Goal: Transaction & Acquisition: Download file/media

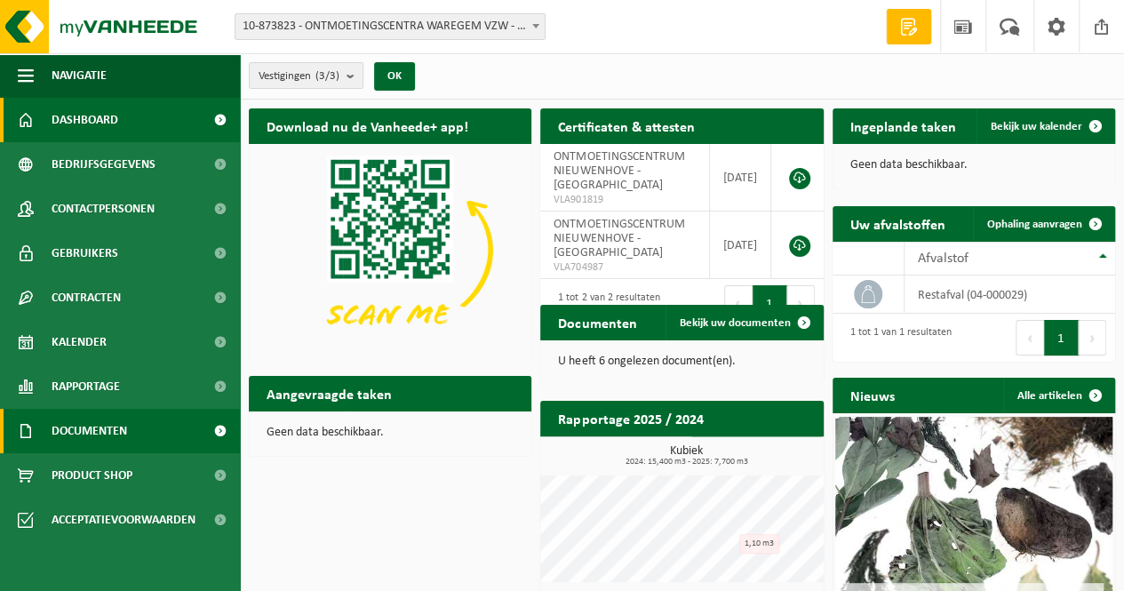
click at [85, 427] on span "Documenten" at bounding box center [90, 431] width 76 height 44
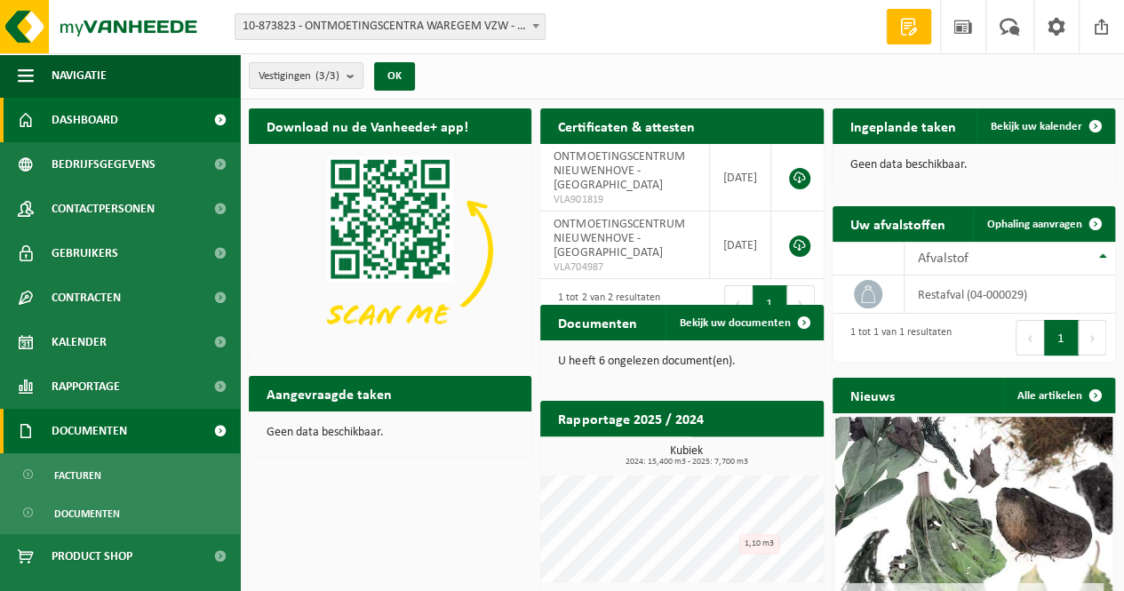
click at [85, 427] on span "Documenten" at bounding box center [90, 431] width 76 height 44
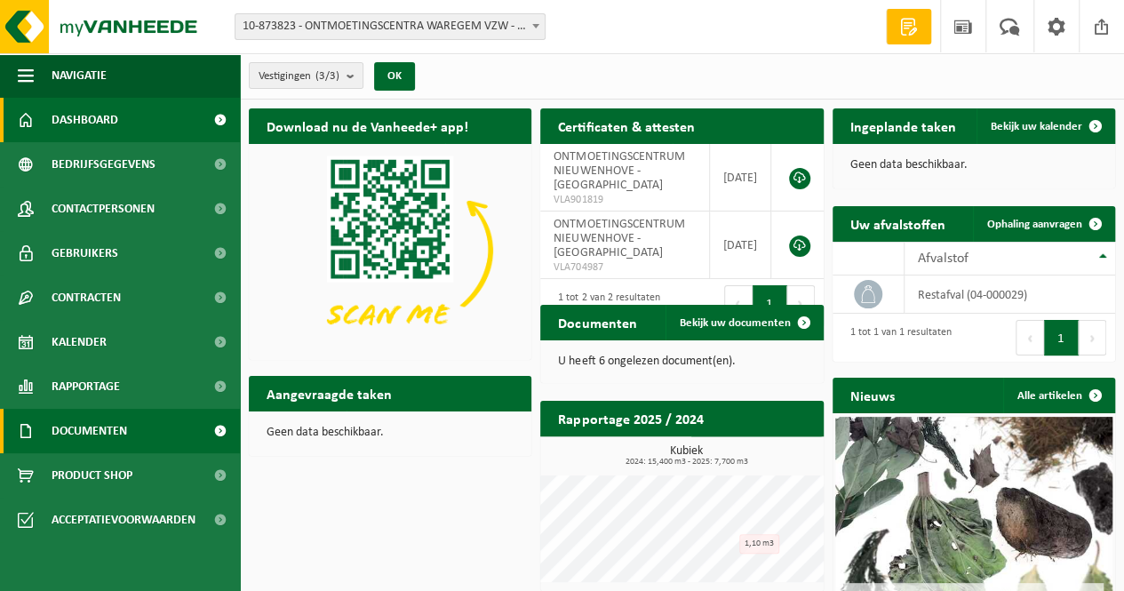
click at [87, 440] on span "Documenten" at bounding box center [90, 431] width 76 height 44
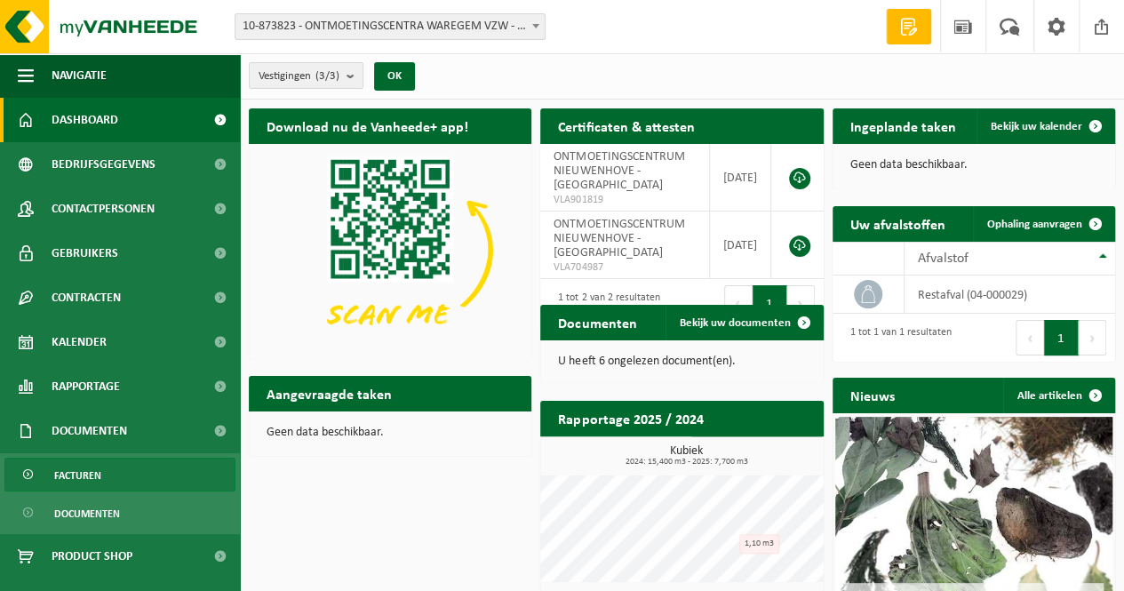
click at [87, 472] on span "Facturen" at bounding box center [77, 475] width 47 height 34
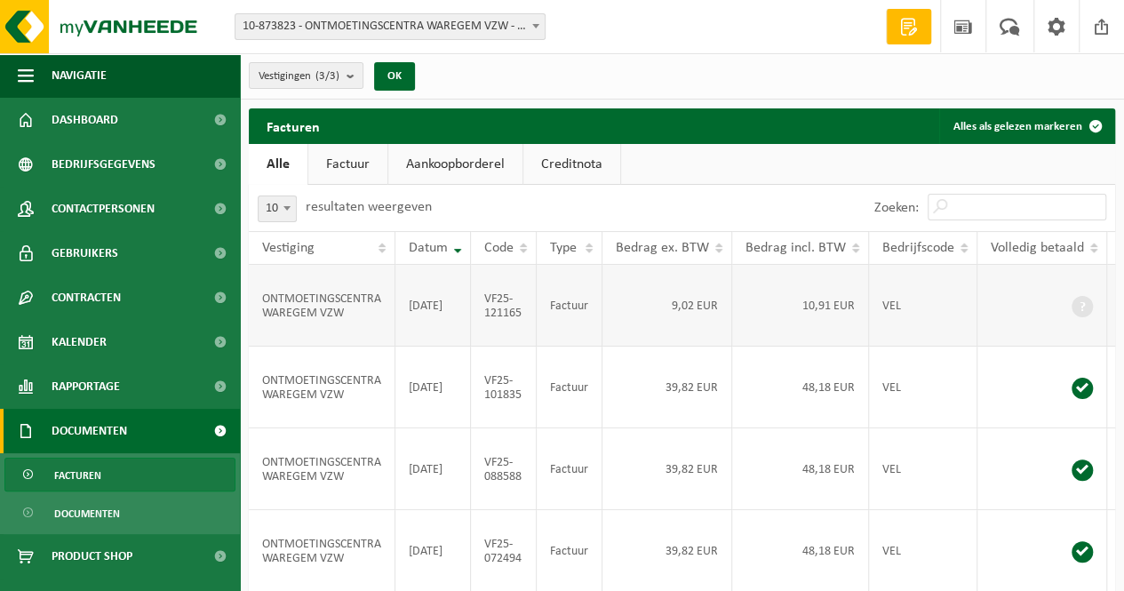
click at [460, 323] on td "[DATE]" at bounding box center [433, 306] width 76 height 82
click at [355, 173] on link "Factuur" at bounding box center [347, 164] width 79 height 41
click at [339, 310] on td "ONTMOETINGSCENTRA WAREGEM VZW" at bounding box center [322, 306] width 147 height 82
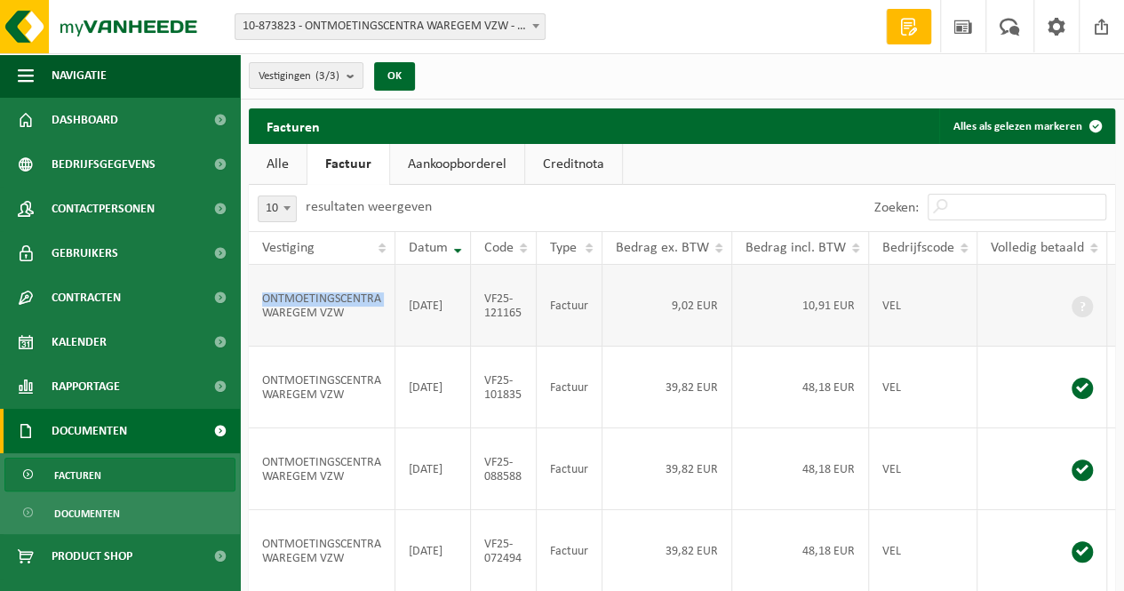
click at [339, 310] on td "ONTMOETINGSCENTRA WAREGEM VZW" at bounding box center [322, 306] width 147 height 82
click at [444, 309] on td "2025-08-31" at bounding box center [433, 306] width 76 height 82
click at [446, 309] on td "2025-08-31" at bounding box center [433, 306] width 76 height 82
click at [527, 309] on td "VF25-121165" at bounding box center [504, 306] width 66 height 82
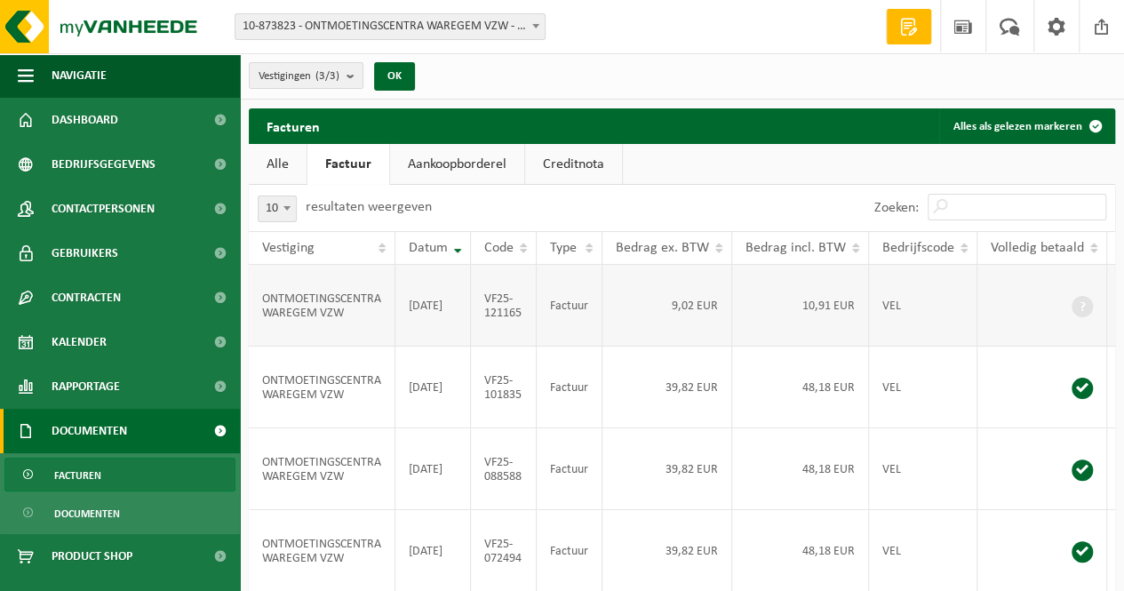
click at [568, 347] on td "Factuur" at bounding box center [570, 306] width 66 height 82
click at [500, 340] on td "VF25-121165" at bounding box center [504, 306] width 66 height 82
click at [498, 163] on link "Aankoopborderel" at bounding box center [457, 164] width 134 height 41
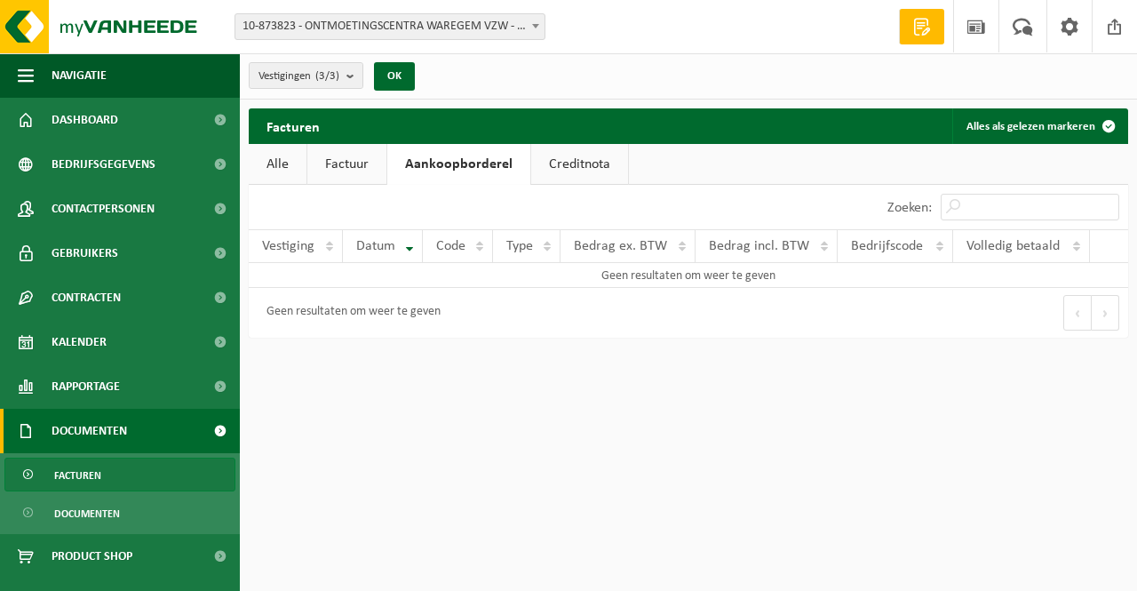
click at [604, 169] on link "Creditnota" at bounding box center [579, 164] width 97 height 41
click at [361, 165] on link "Factuur" at bounding box center [346, 164] width 79 height 41
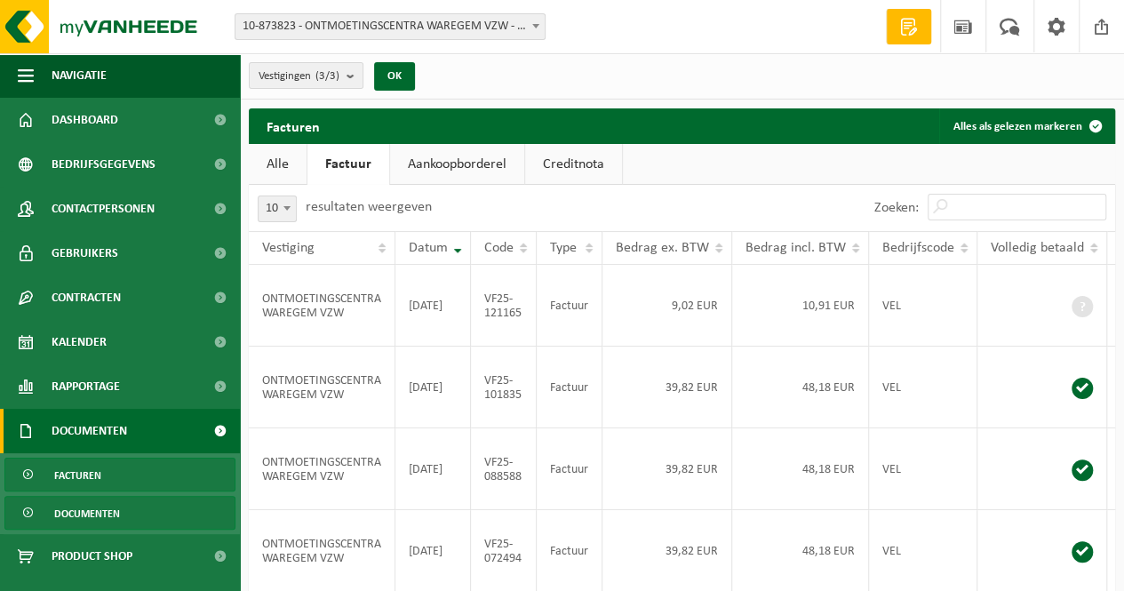
click at [130, 520] on link "Documenten" at bounding box center [119, 513] width 231 height 34
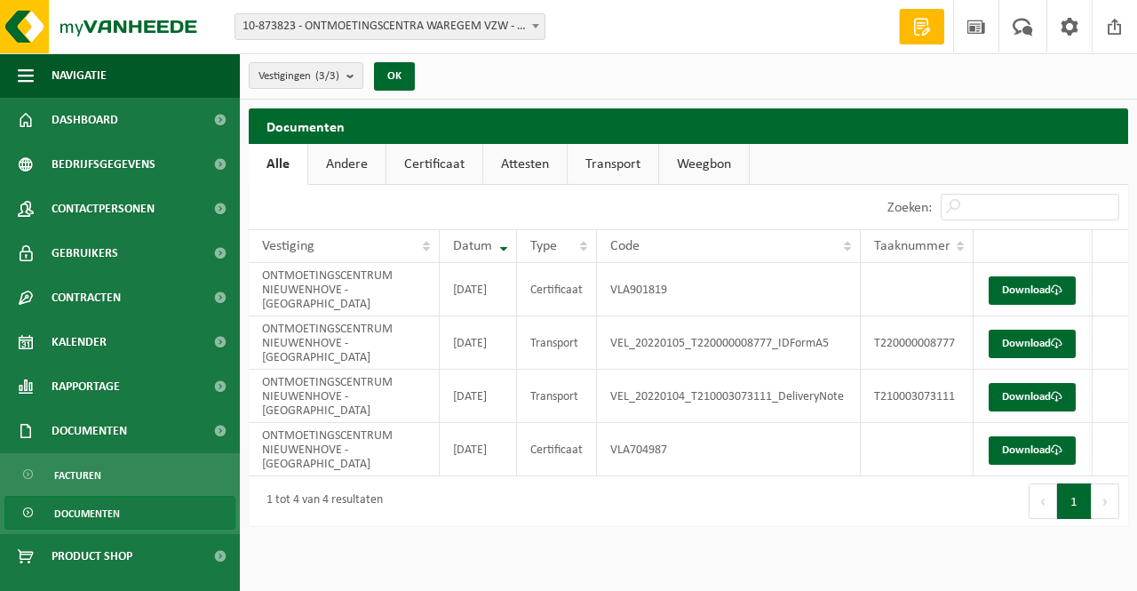
click at [729, 166] on link "Weegbon" at bounding box center [704, 164] width 90 height 41
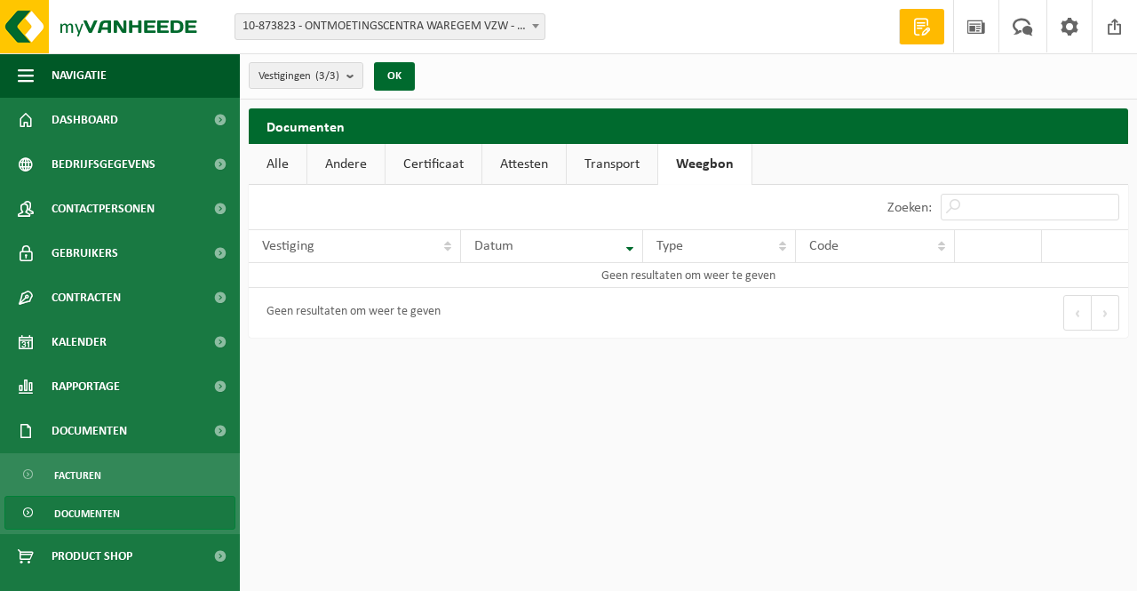
click at [622, 165] on link "Transport" at bounding box center [612, 164] width 91 height 41
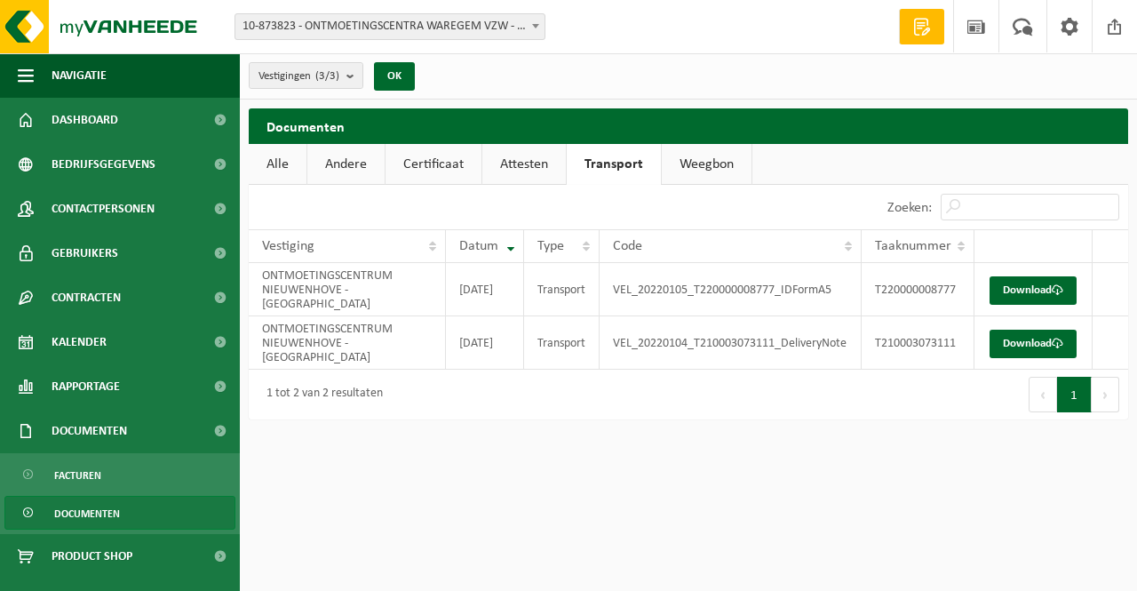
click at [539, 163] on link "Attesten" at bounding box center [524, 164] width 84 height 41
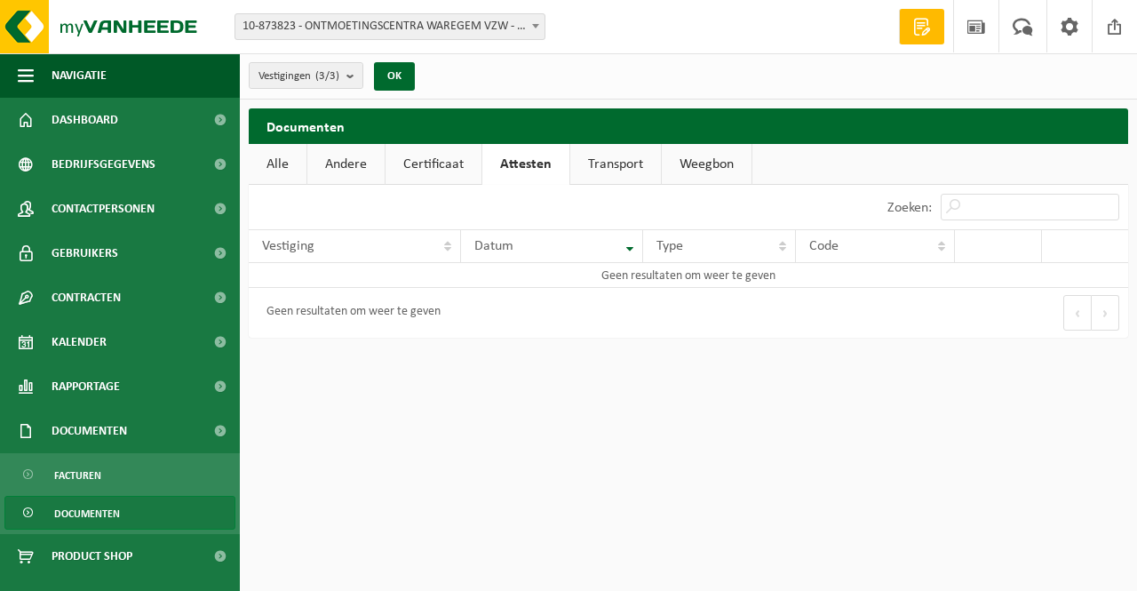
click at [458, 164] on link "Certificaat" at bounding box center [434, 164] width 96 height 41
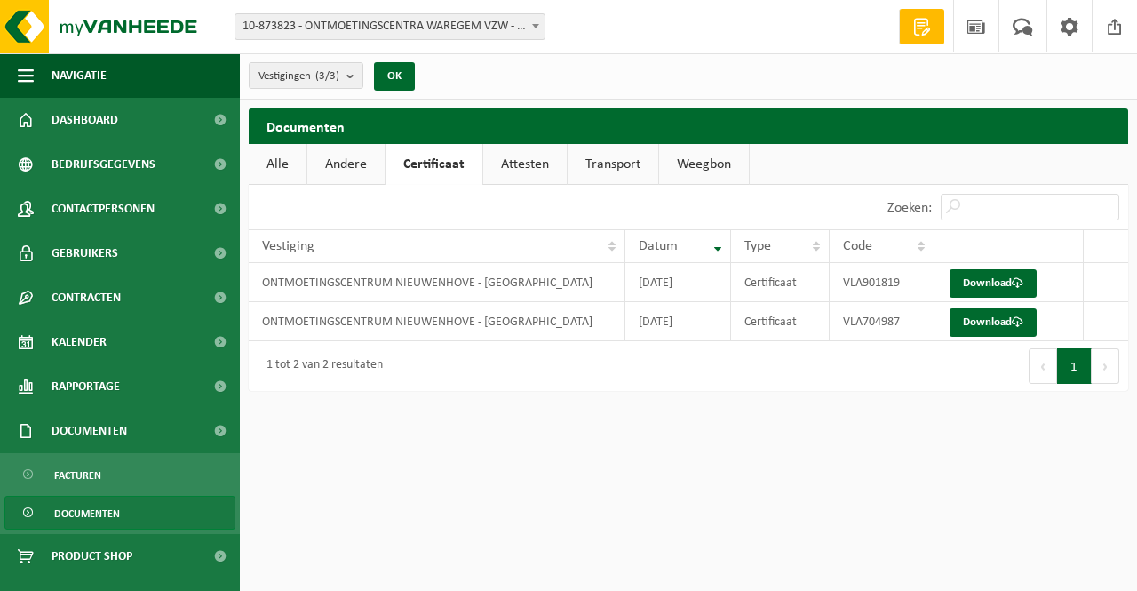
click at [351, 164] on link "Andere" at bounding box center [345, 164] width 77 height 41
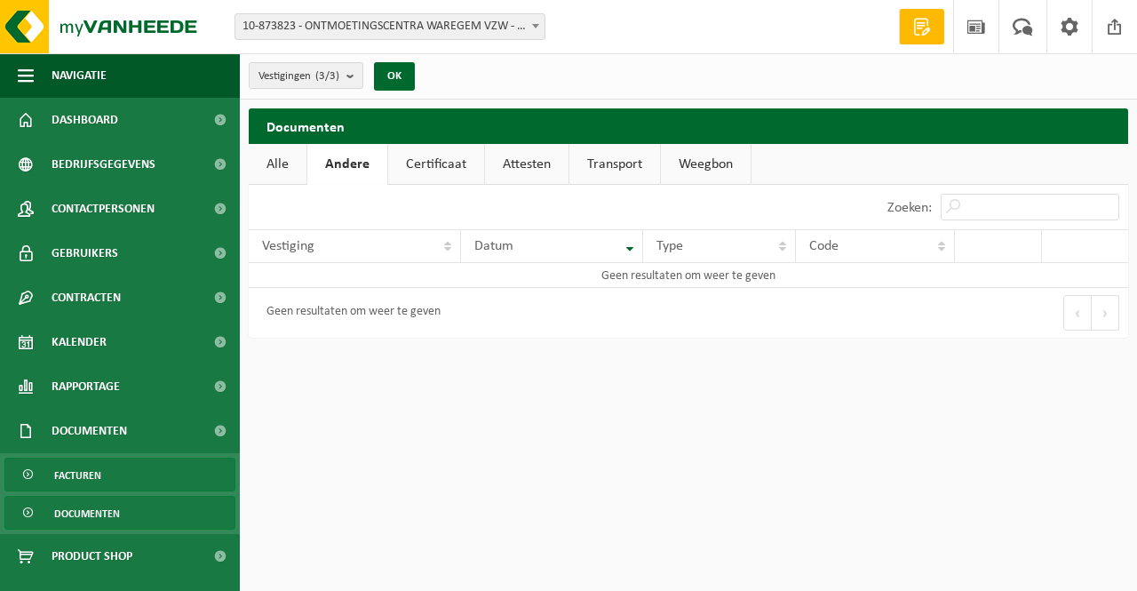
click at [82, 474] on span "Facturen" at bounding box center [77, 475] width 47 height 34
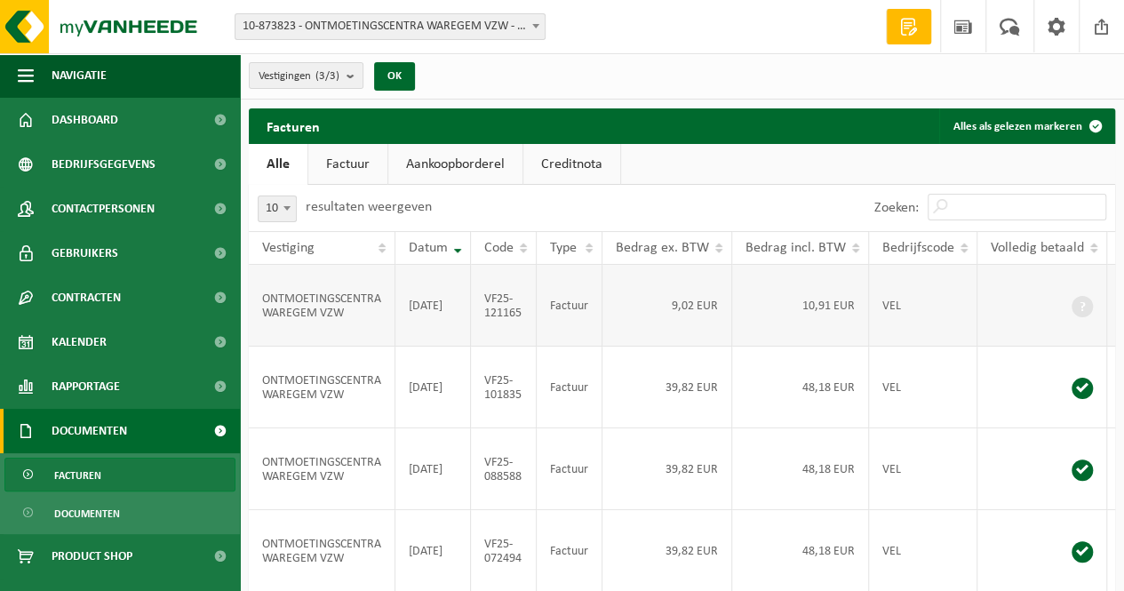
click at [853, 315] on td "10,91 EUR" at bounding box center [800, 306] width 137 height 82
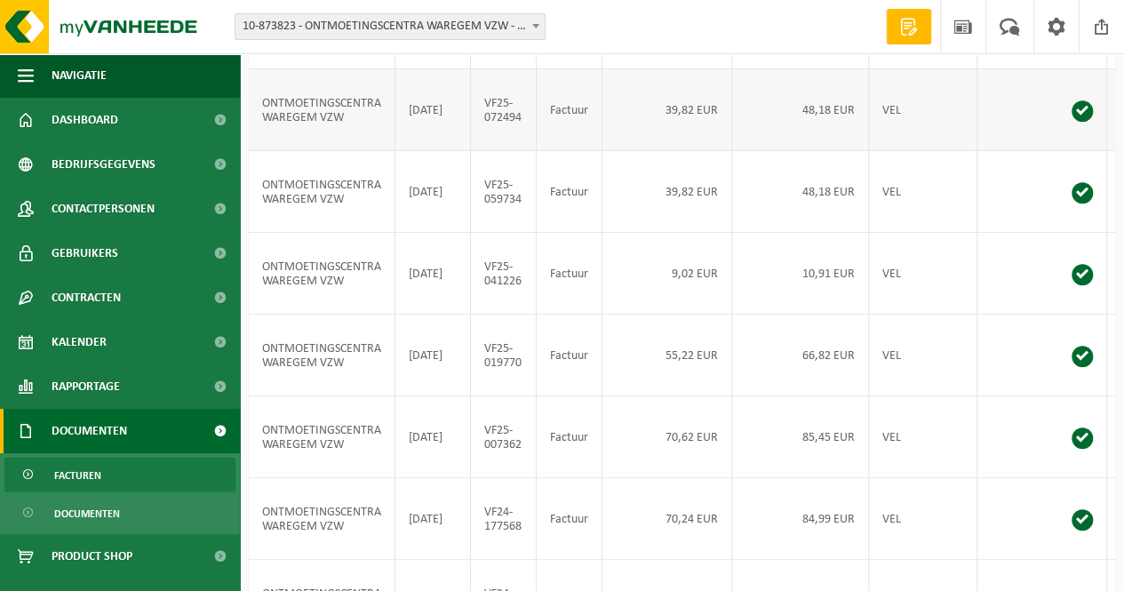
scroll to position [446, 0]
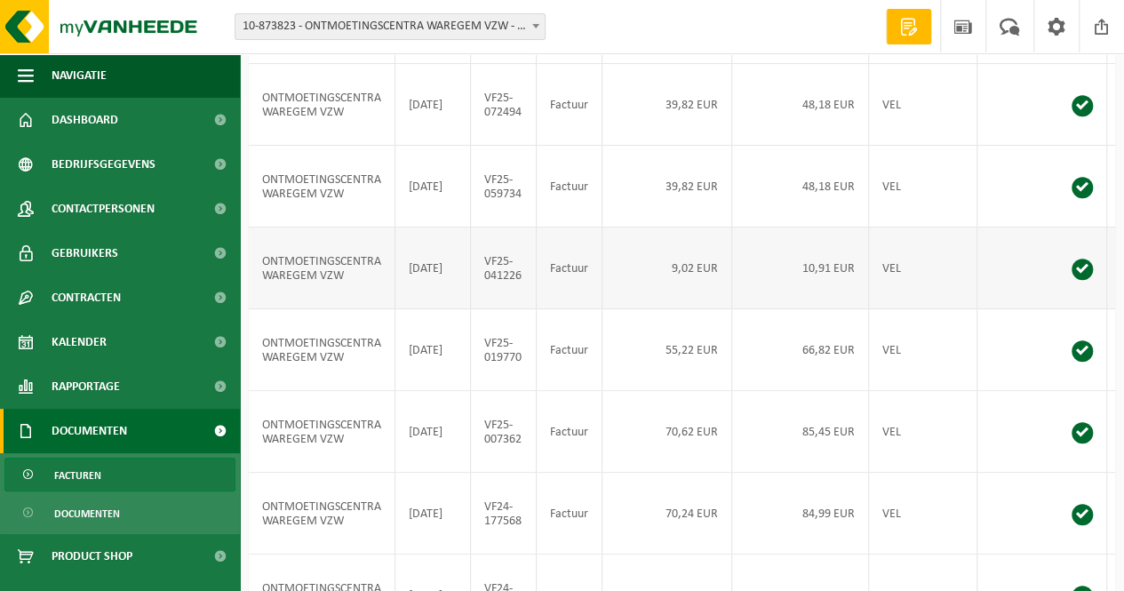
click at [1076, 280] on span at bounding box center [1082, 269] width 21 height 21
click at [977, 309] on td at bounding box center [1042, 268] width 130 height 82
click at [956, 24] on span at bounding box center [963, 26] width 27 height 52
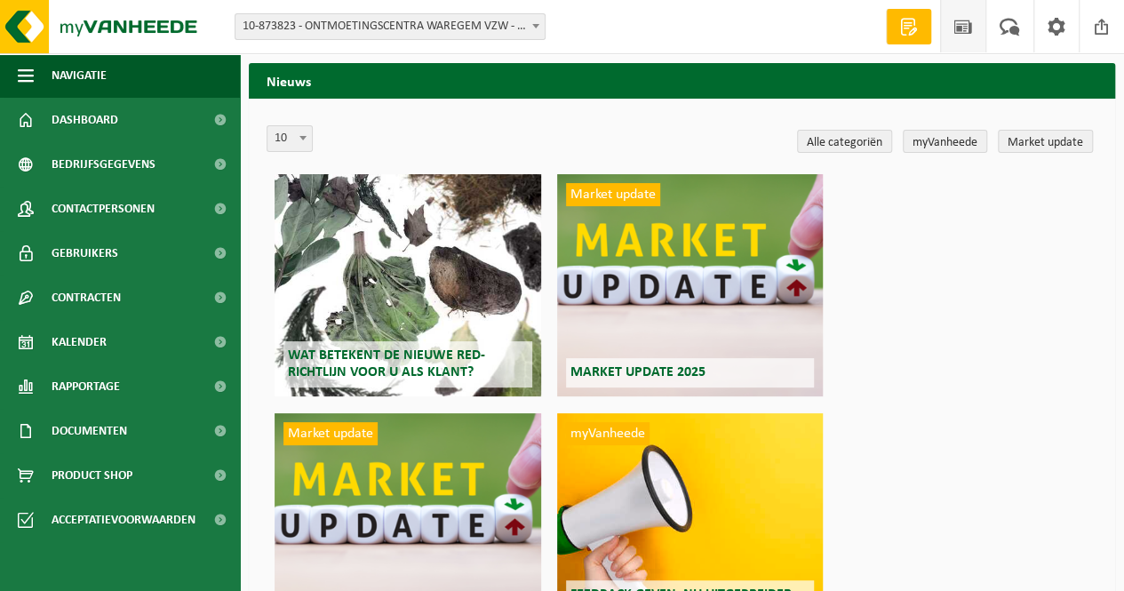
click at [912, 24] on span at bounding box center [909, 27] width 27 height 18
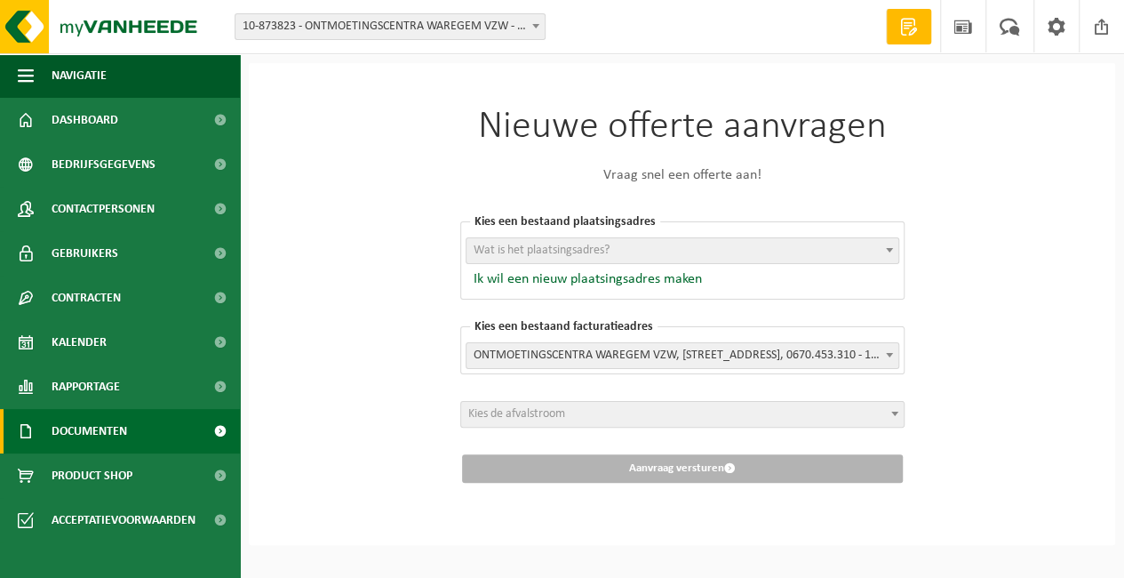
click at [107, 438] on span "Documenten" at bounding box center [90, 431] width 76 height 44
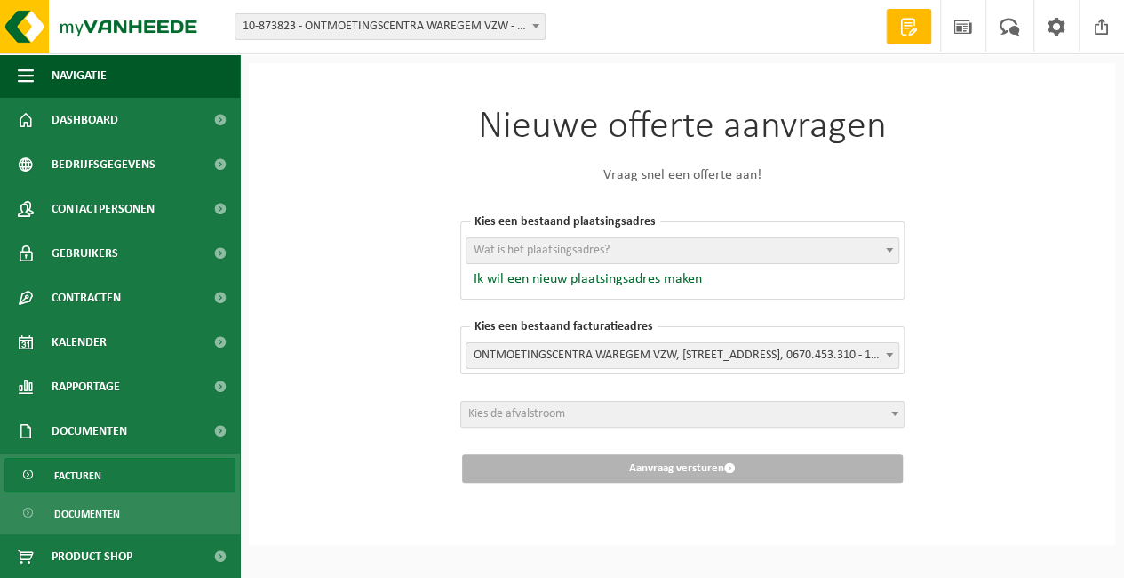
click at [101, 470] on link "Facturen" at bounding box center [119, 475] width 231 height 34
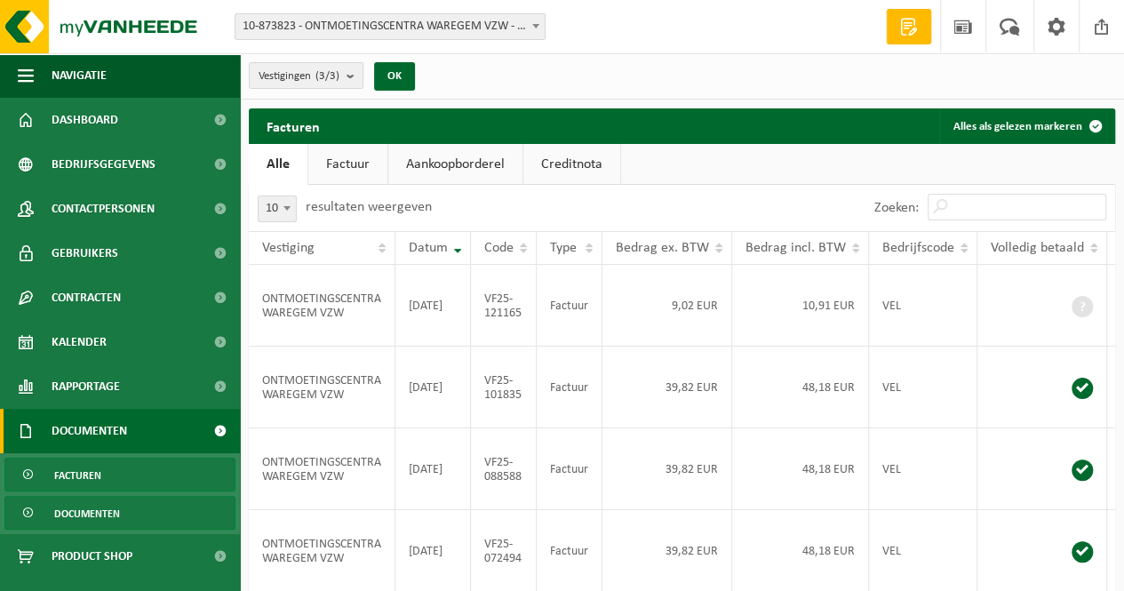
click at [123, 521] on link "Documenten" at bounding box center [119, 513] width 231 height 34
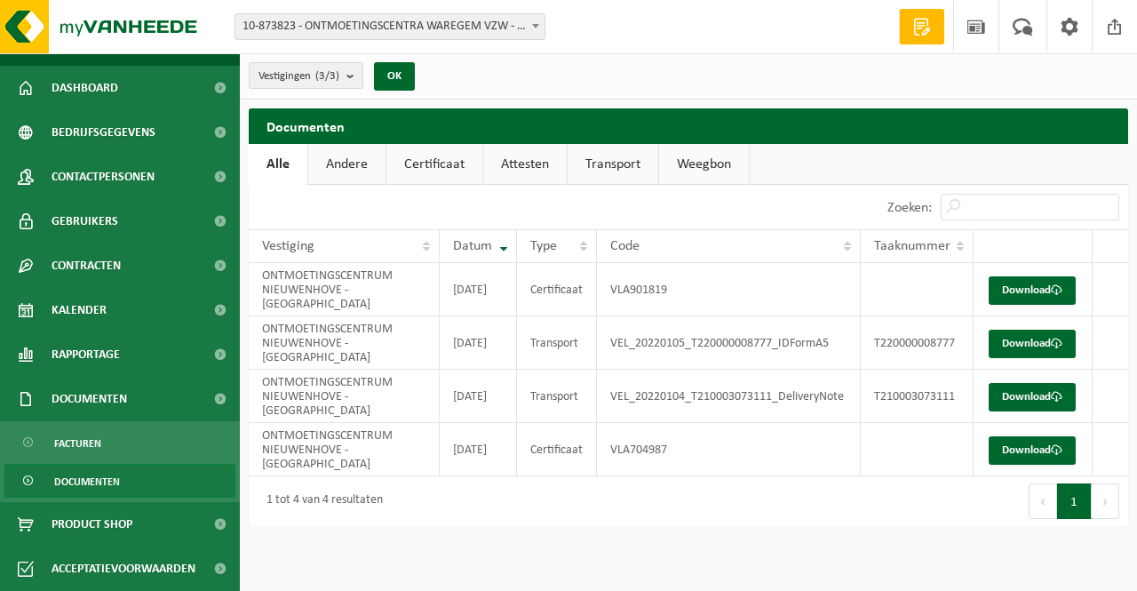
click at [432, 164] on link "Certificaat" at bounding box center [435, 164] width 96 height 41
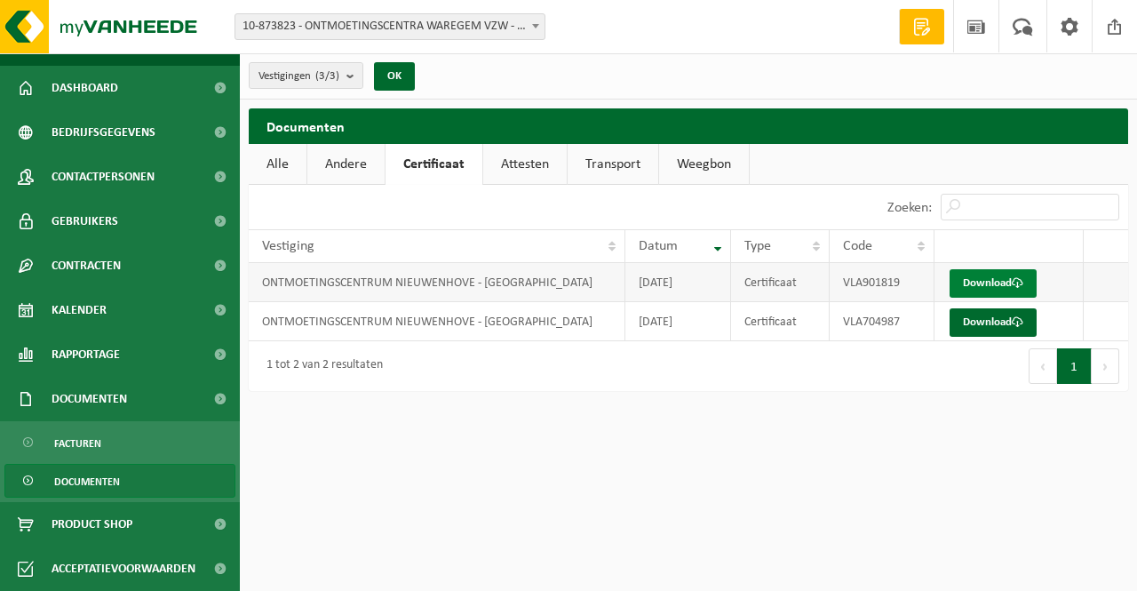
click at [1008, 282] on link "Download" at bounding box center [993, 283] width 87 height 28
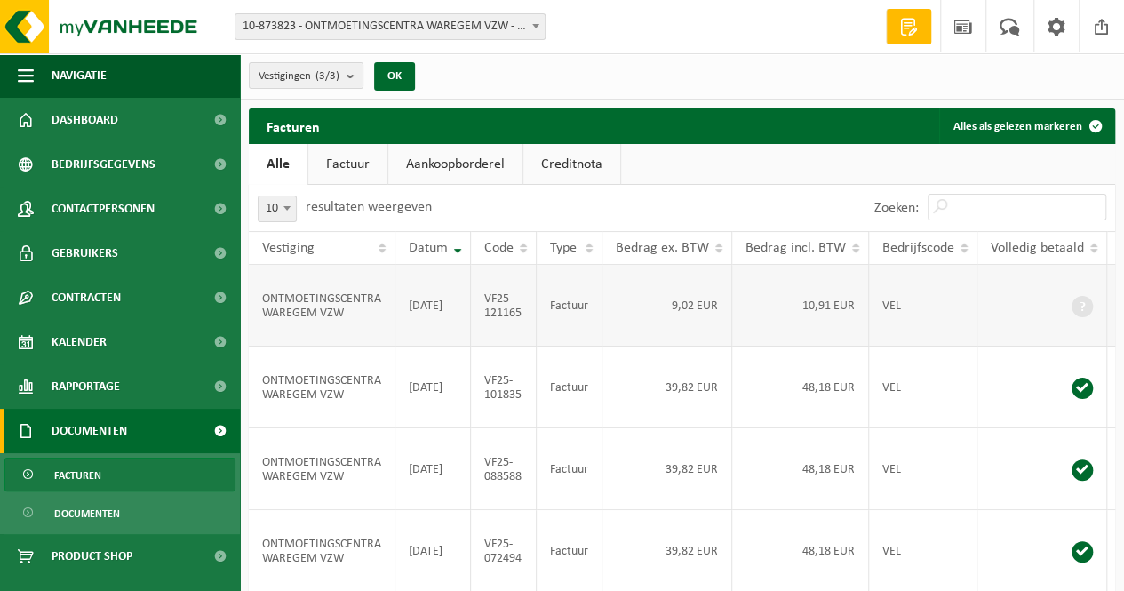
click at [315, 310] on td "ONTMOETINGSCENTRA WAREGEM VZW" at bounding box center [322, 306] width 147 height 82
click at [351, 332] on td "ONTMOETINGSCENTRA WAREGEM VZW" at bounding box center [322, 306] width 147 height 82
